Goal: Task Accomplishment & Management: Use online tool/utility

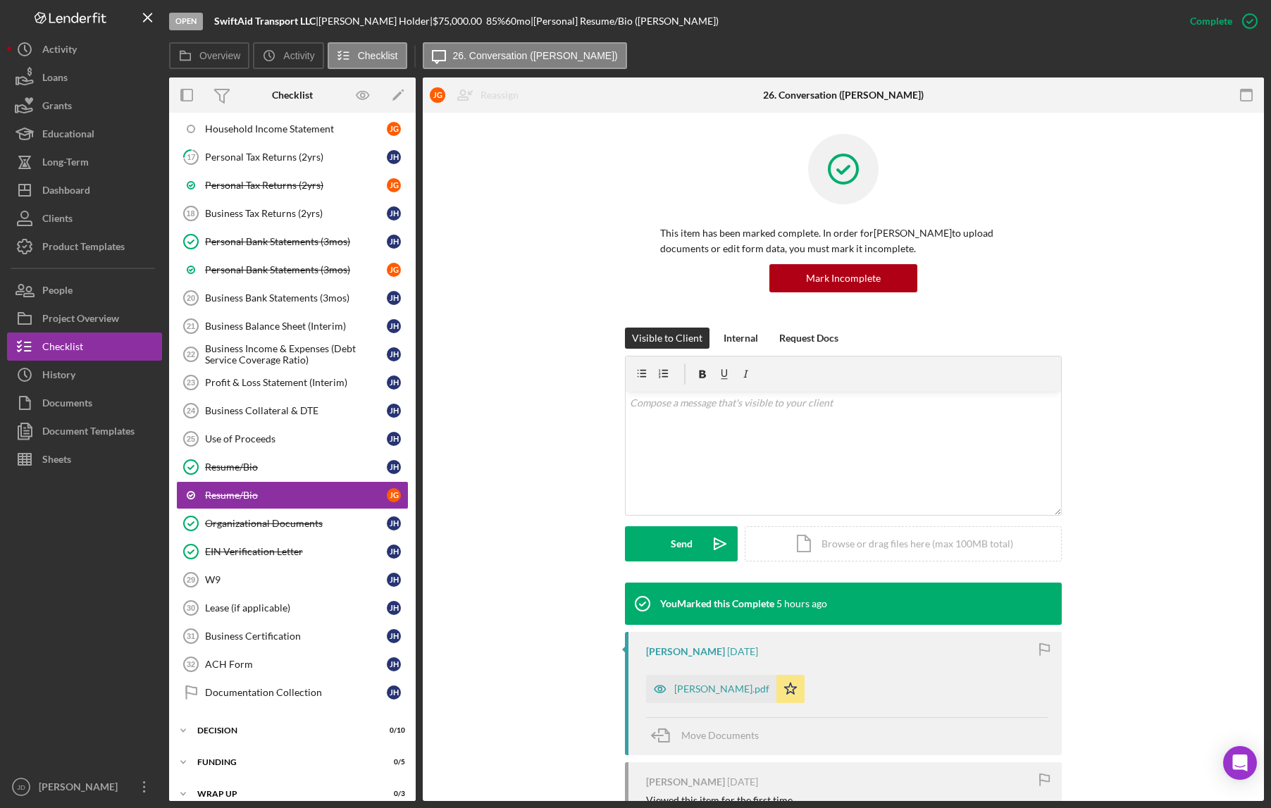
scroll to position [308, 0]
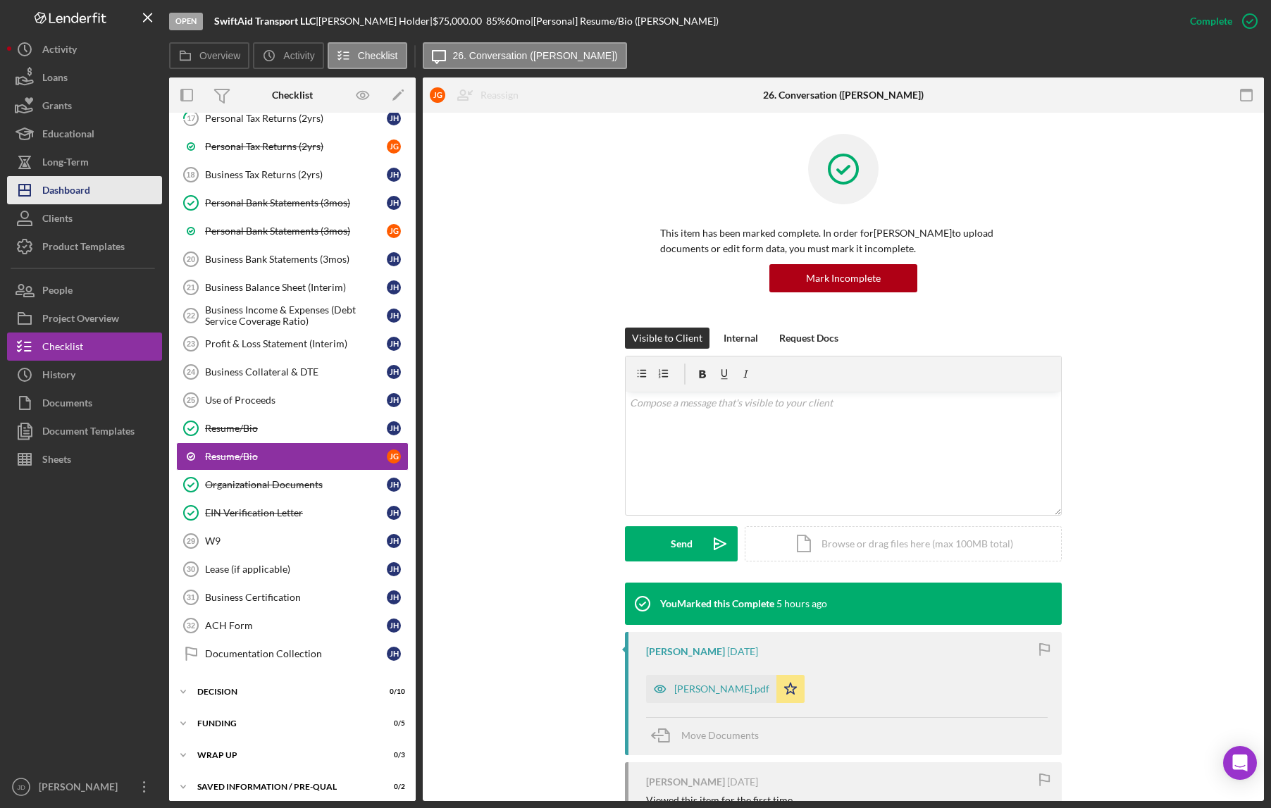
click at [73, 183] on div "Dashboard" at bounding box center [66, 192] width 48 height 32
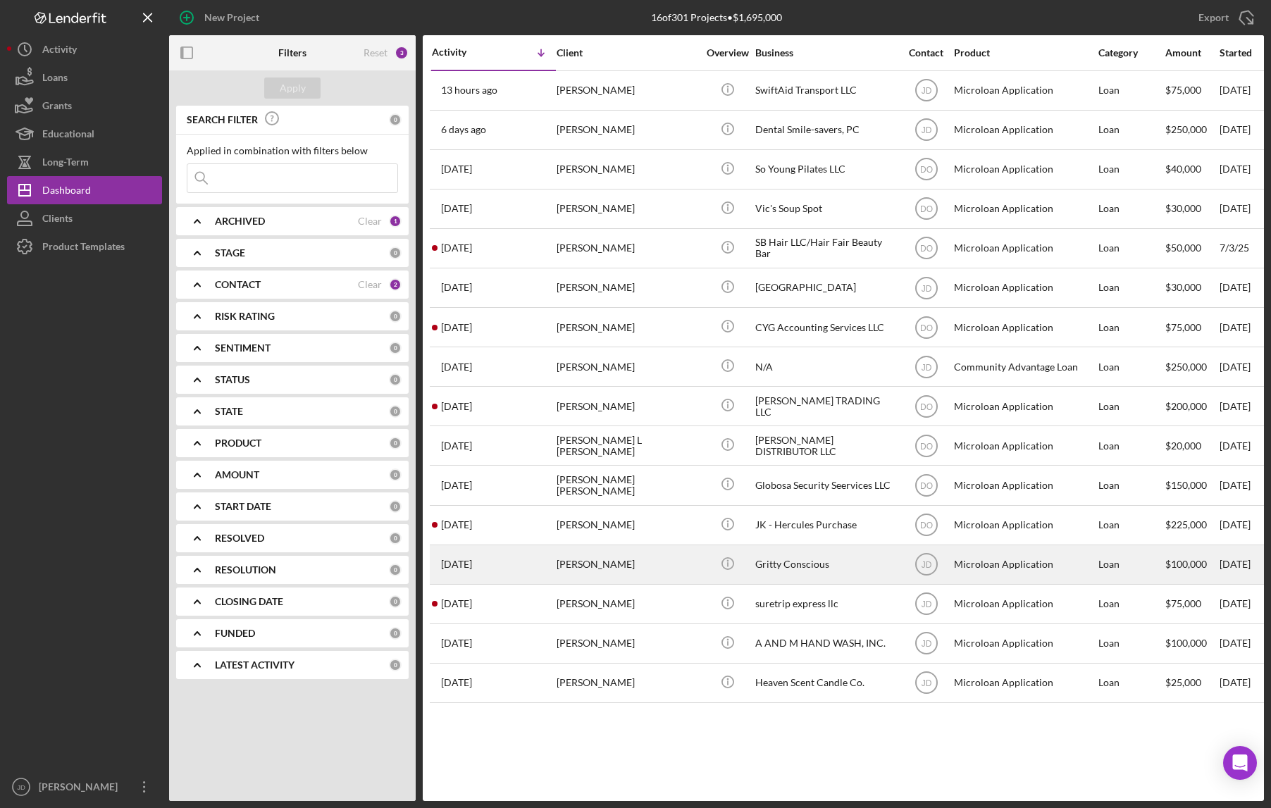
click at [794, 559] on div "Gritty Conscious" at bounding box center [825, 564] width 141 height 37
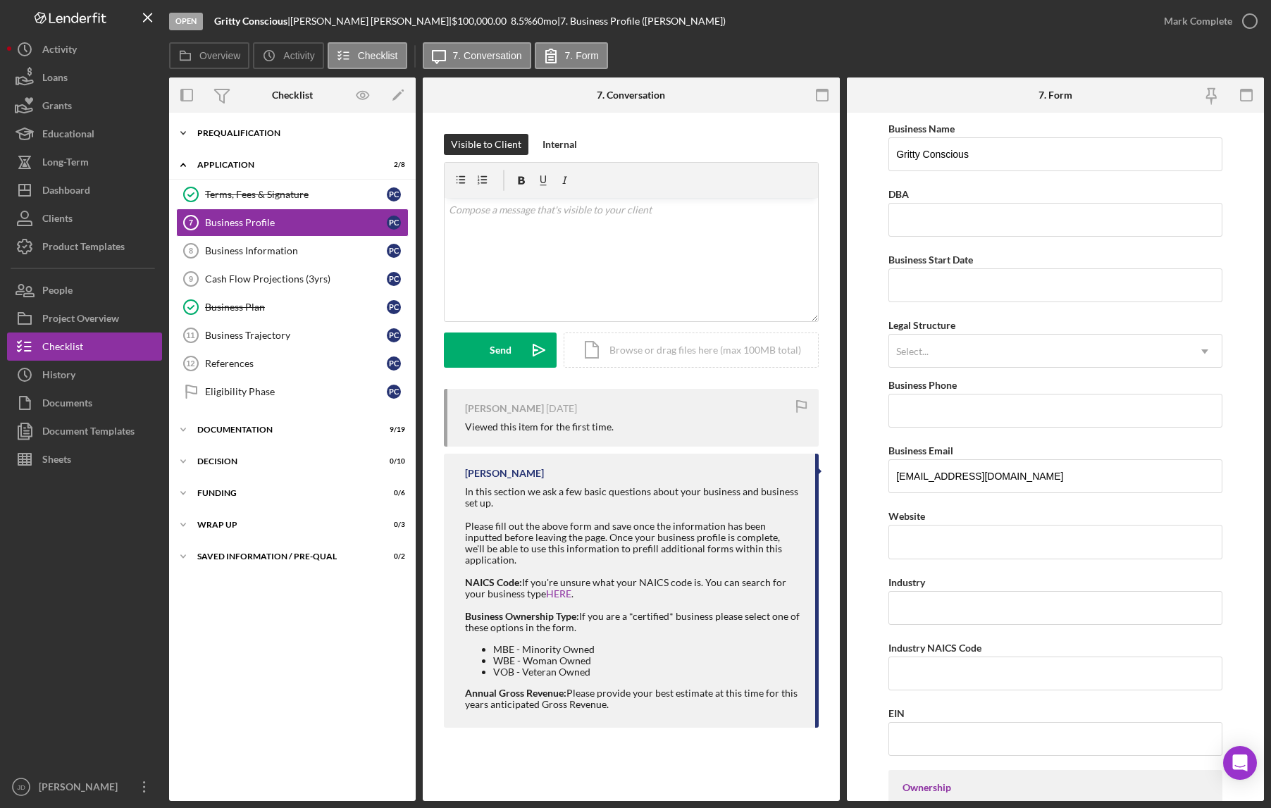
click at [185, 135] on icon "Icon/Expander" at bounding box center [183, 133] width 28 height 28
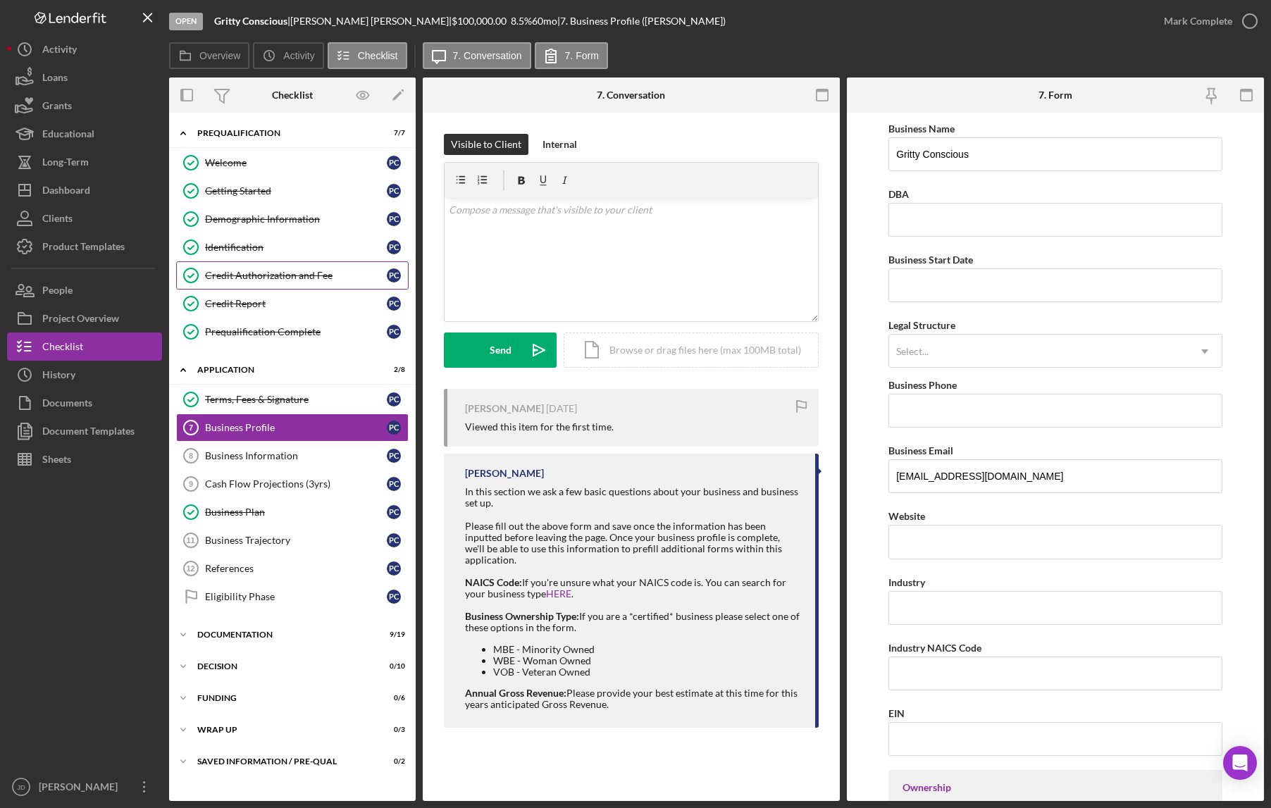
click at [238, 277] on div "Credit Authorization and Fee" at bounding box center [296, 275] width 182 height 11
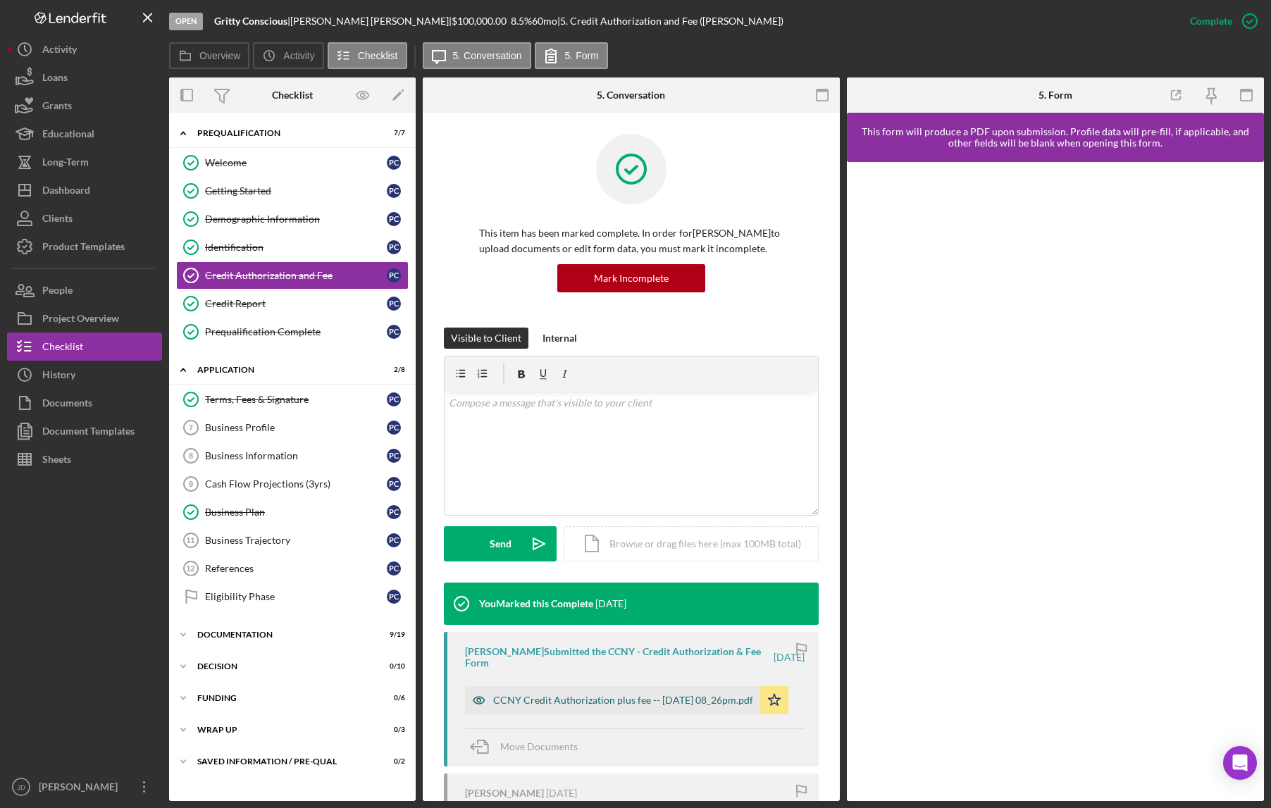
click at [625, 697] on div "CCNY Credit Authorization plus fee -- [DATE] 08_26pm.pdf" at bounding box center [623, 700] width 260 height 11
